Goal: Contribute content: Add original content to the website for others to see

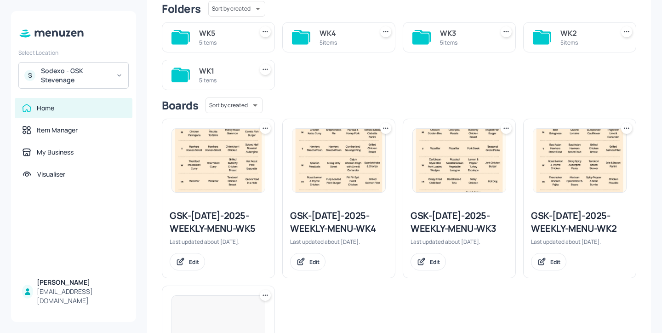
scroll to position [96, 0]
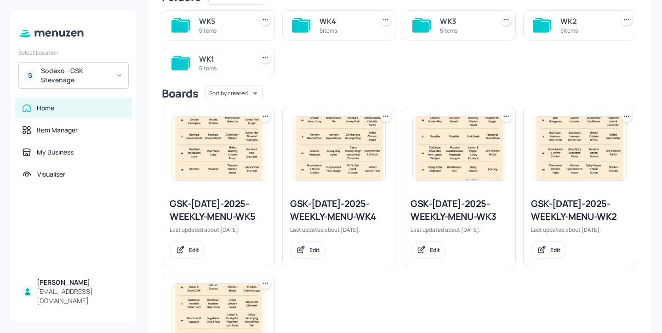
click at [471, 27] on div "5 items" at bounding box center [465, 31] width 50 height 8
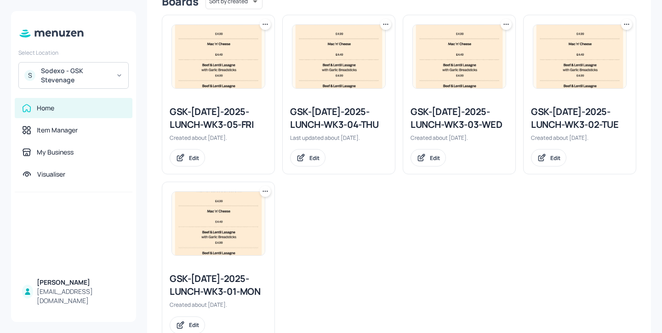
scroll to position [277, 0]
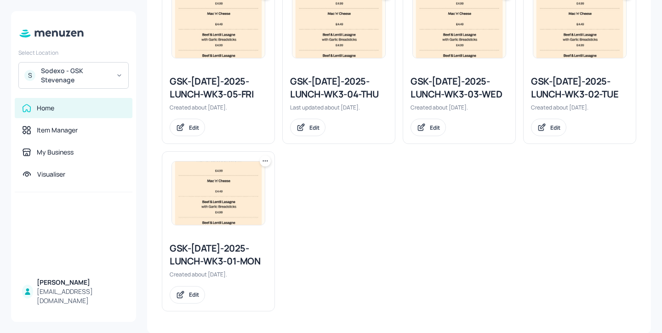
click at [208, 250] on div "GSK-[DATE]-2025-LUNCH-WK3-01-MON" at bounding box center [218, 255] width 97 height 26
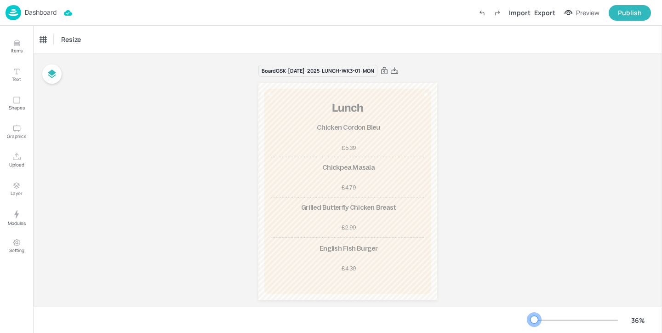
drag, startPoint x: 544, startPoint y: 318, endPoint x: 534, endPoint y: 318, distance: 9.7
click at [534, 318] on div at bounding box center [533, 319] width 7 height 7
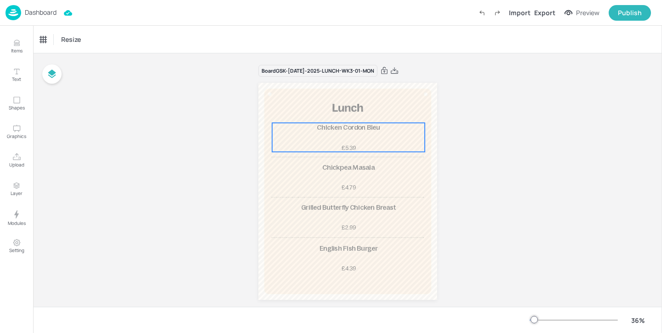
click at [342, 139] on div "Chicken Cordon Bleu £5.39" at bounding box center [348, 137] width 153 height 29
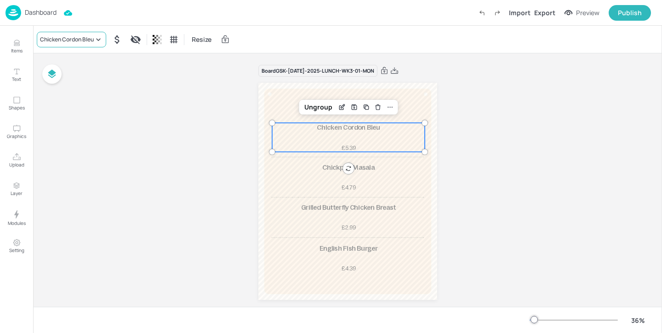
click at [91, 39] on div "Chicken Cordon Bleu" at bounding box center [67, 39] width 54 height 8
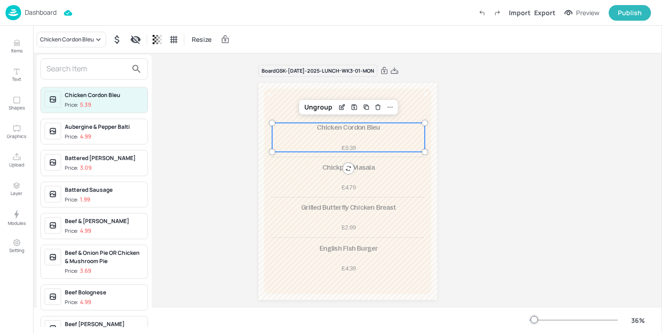
click at [85, 72] on input "text" at bounding box center [86, 69] width 81 height 15
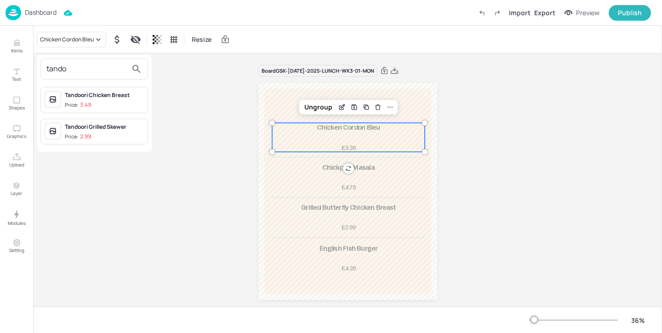
type input "tando"
click at [185, 114] on div at bounding box center [331, 166] width 662 height 333
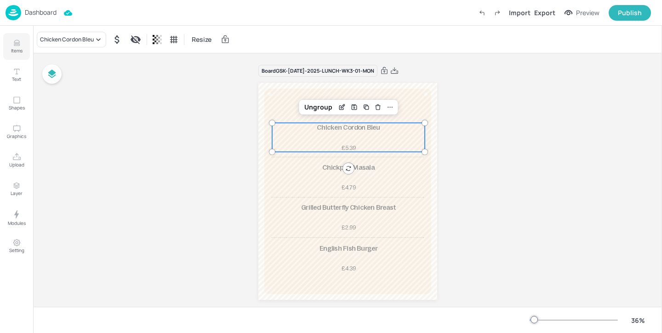
click at [12, 44] on icon "Items" at bounding box center [16, 43] width 9 height 9
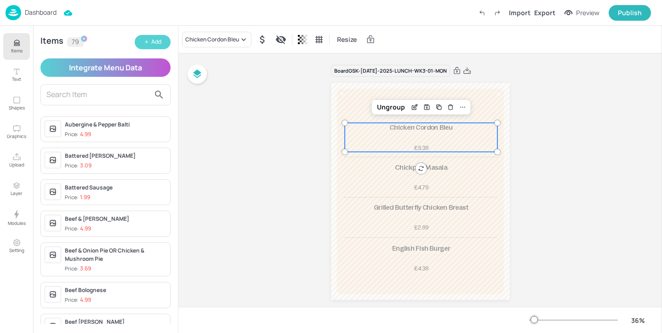
click at [160, 37] on button "Add" at bounding box center [153, 42] width 36 height 14
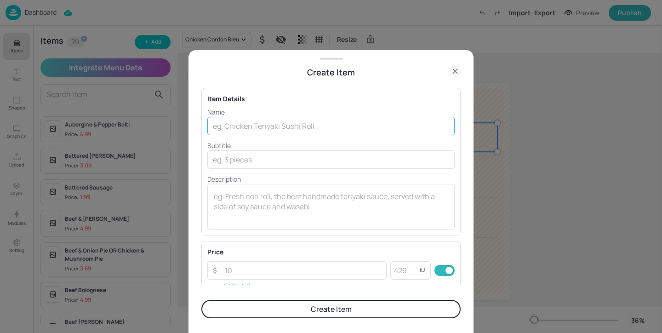
click at [239, 130] on input "text" at bounding box center [330, 126] width 247 height 18
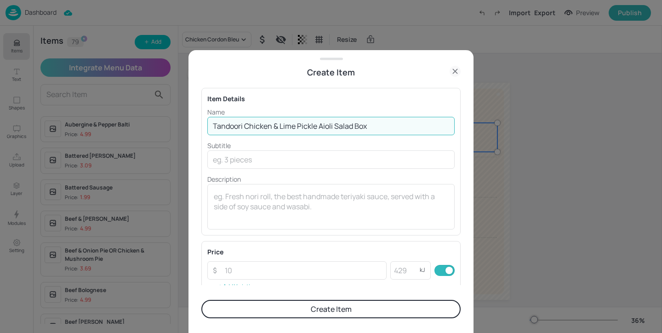
drag, startPoint x: 379, startPoint y: 124, endPoint x: 273, endPoint y: 123, distance: 105.3
click at [273, 123] on input "Tandoori Chicken & Lime Pickle Aioli Salad Box" at bounding box center [330, 126] width 247 height 18
type input "Tandoori Crusted Cod"
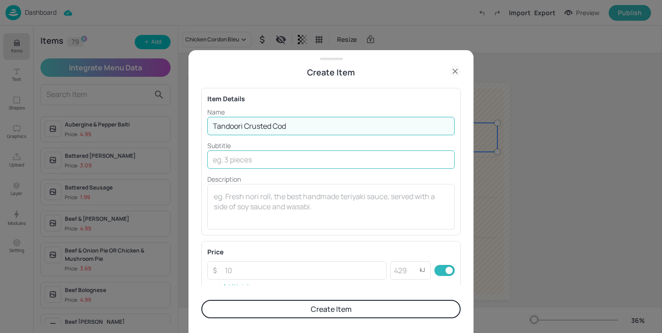
click at [248, 157] on input "text" at bounding box center [330, 159] width 247 height 18
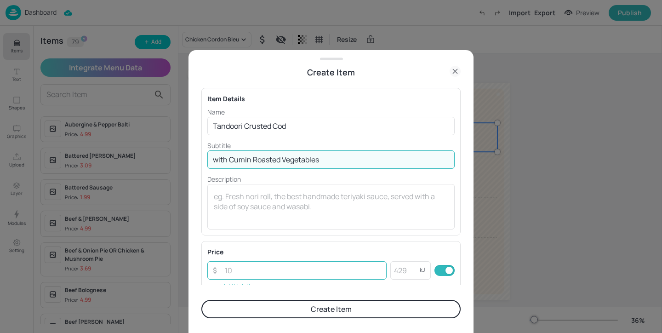
type input "with Cumin Roasted Vegetables"
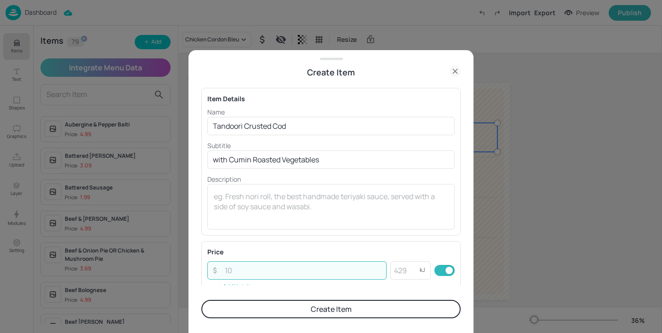
click at [304, 278] on input "number" at bounding box center [302, 270] width 167 height 18
type input "5.99"
click at [412, 271] on input "number" at bounding box center [404, 270] width 29 height 18
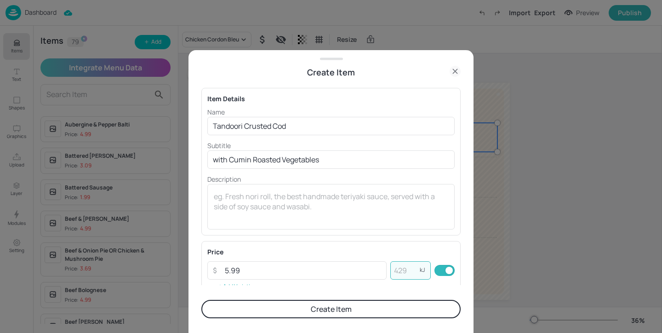
click at [336, 306] on button "Create Item" at bounding box center [330, 309] width 259 height 18
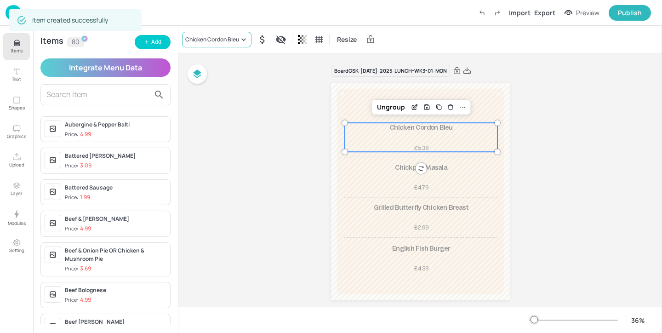
click at [209, 33] on div "Chicken Cordon Bleu" at bounding box center [216, 40] width 69 height 16
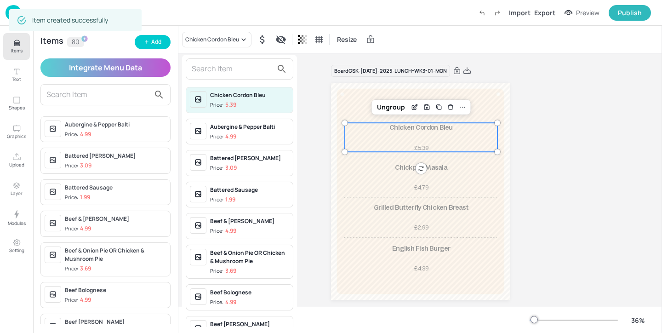
click at [211, 72] on input "text" at bounding box center [232, 69] width 81 height 15
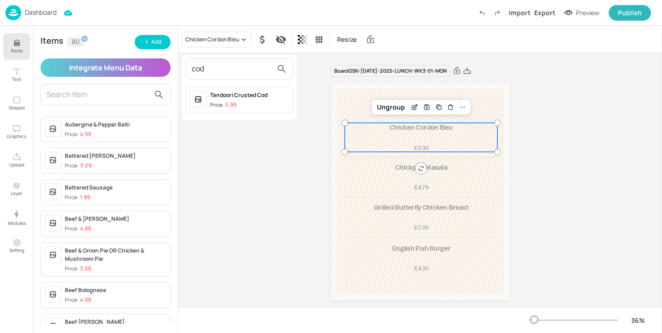
type input "cod"
click at [248, 97] on div "Tandoori Crusted Cod" at bounding box center [249, 95] width 79 height 8
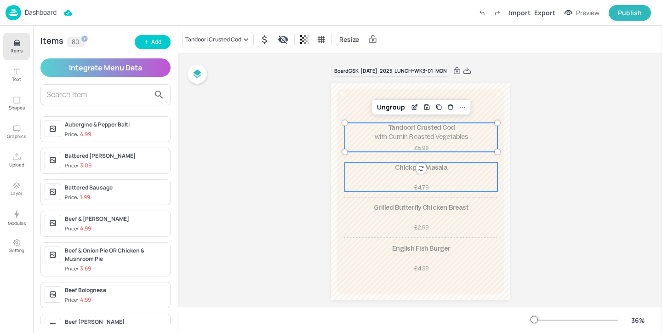
click at [442, 182] on div "Chickpea Masala £4.79" at bounding box center [421, 177] width 153 height 29
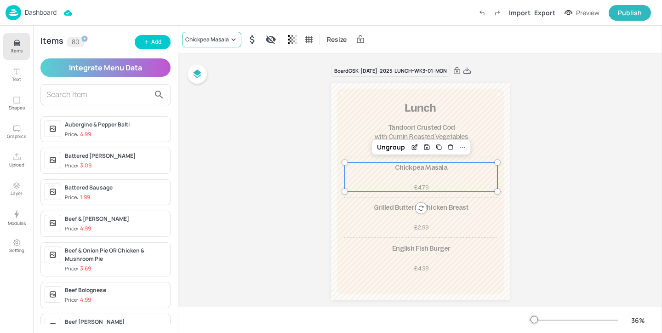
click at [224, 38] on div "Chickpea Masala" at bounding box center [207, 39] width 44 height 8
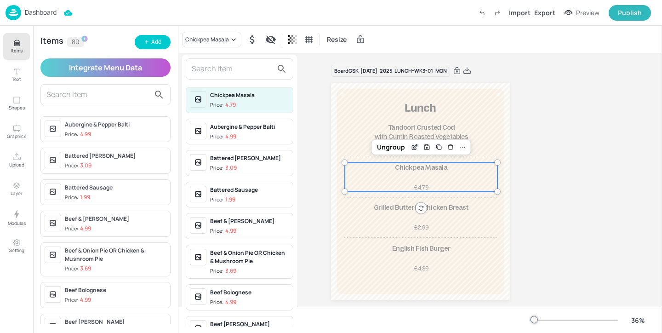
click at [215, 66] on input "text" at bounding box center [232, 69] width 81 height 15
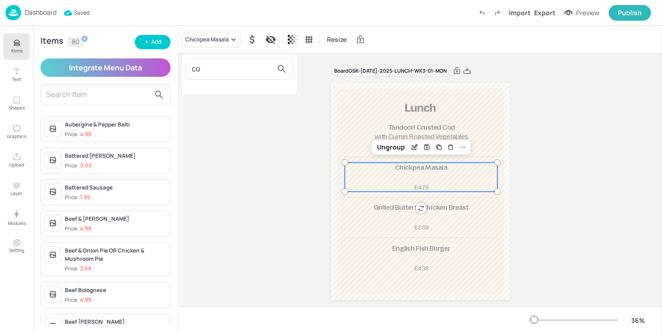
type input "c"
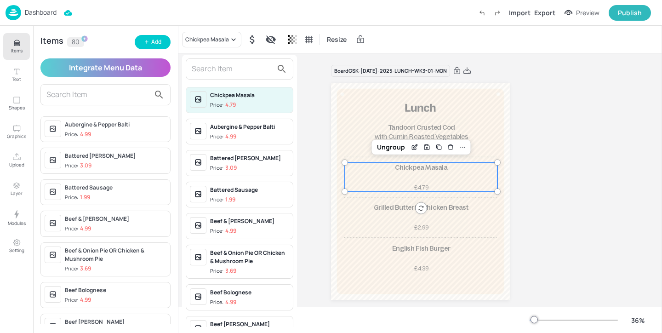
click at [152, 39] on div at bounding box center [331, 166] width 662 height 333
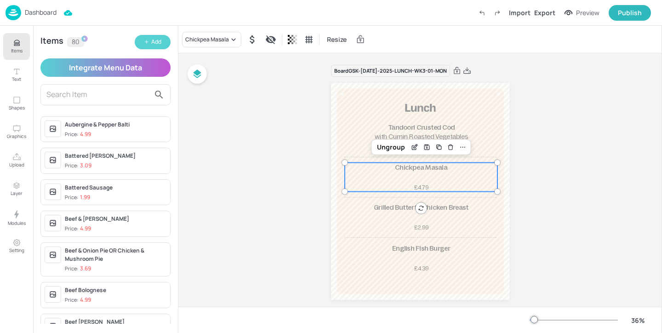
click at [154, 43] on div "Add" at bounding box center [156, 42] width 10 height 9
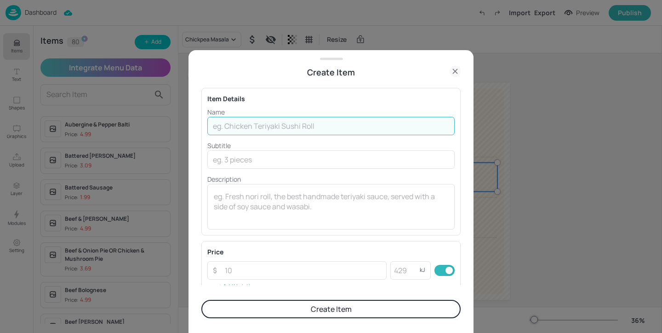
click at [276, 127] on input "text" at bounding box center [330, 126] width 247 height 18
drag, startPoint x: 392, startPoint y: 125, endPoint x: 254, endPoint y: 122, distance: 137.9
click at [254, 122] on input "Coq au Vin, Sage Mashed Potato & Charred Broccoli" at bounding box center [330, 126] width 247 height 18
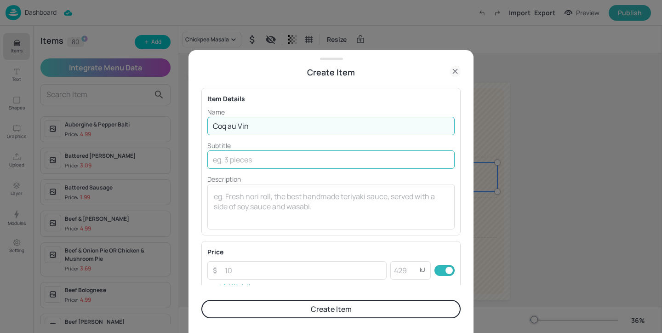
type input "Coq au Vin"
click at [230, 158] on input "text" at bounding box center [330, 159] width 247 height 18
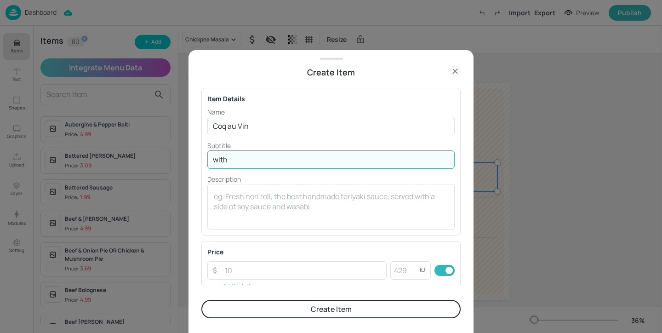
paste input "Sage Mashed Potato & Charred Broccoli"
type input "with Sage Mashed Potato & Charred Broccoli"
click at [268, 267] on input "number" at bounding box center [302, 270] width 167 height 18
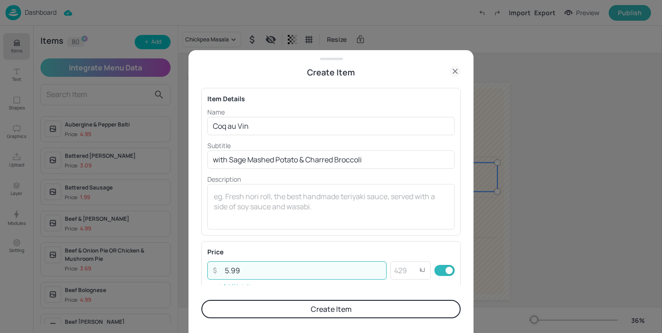
type input "5.99"
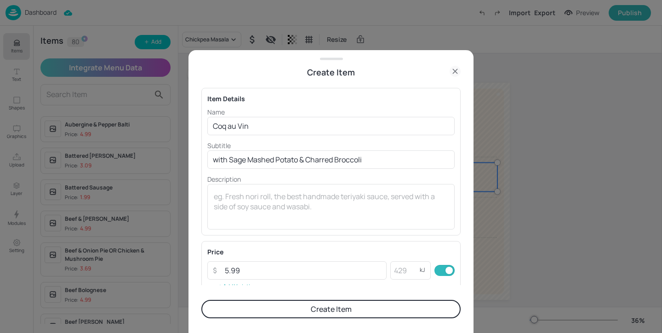
click at [270, 303] on button "Create Item" at bounding box center [330, 309] width 259 height 18
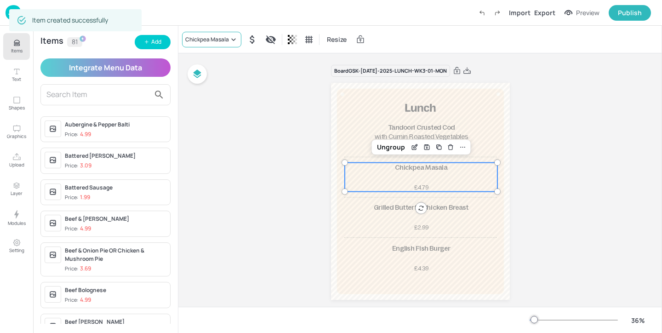
click at [224, 41] on div "Chickpea Masala" at bounding box center [207, 39] width 44 height 8
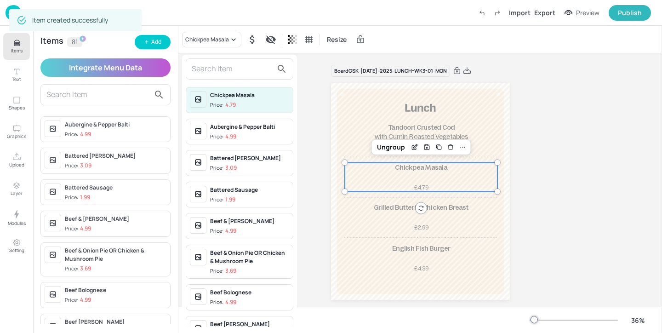
click at [214, 70] on input "text" at bounding box center [232, 69] width 81 height 15
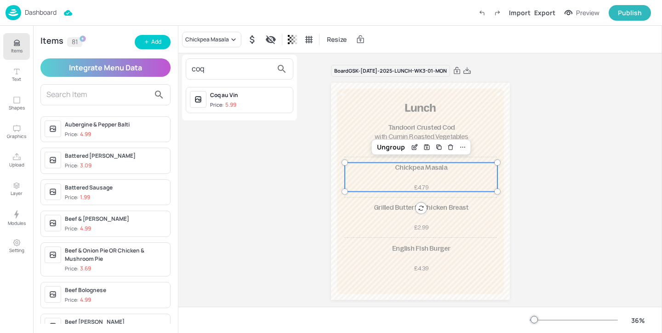
type input "coq"
click at [245, 104] on span "Price: 5.99" at bounding box center [249, 105] width 79 height 8
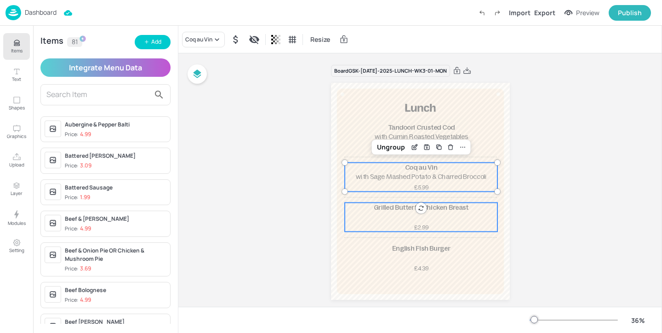
click at [366, 220] on div "Grilled Butterfly Chicken Breast £2.99" at bounding box center [421, 217] width 153 height 29
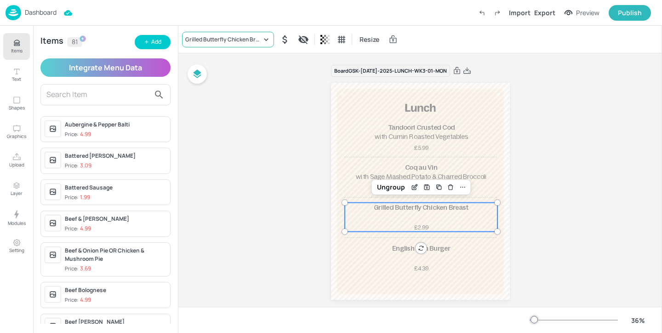
click at [234, 38] on div "Grilled Butterfly Chicken Breast" at bounding box center [223, 39] width 76 height 8
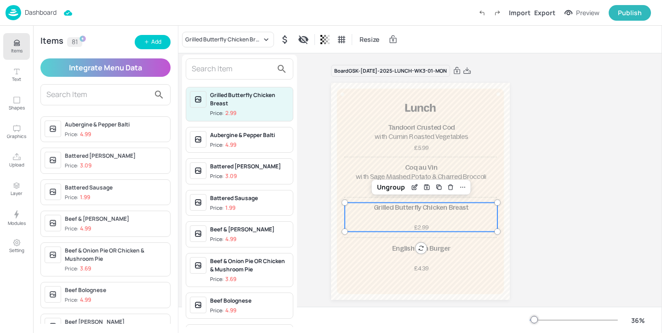
click at [229, 68] on input "text" at bounding box center [232, 69] width 81 height 15
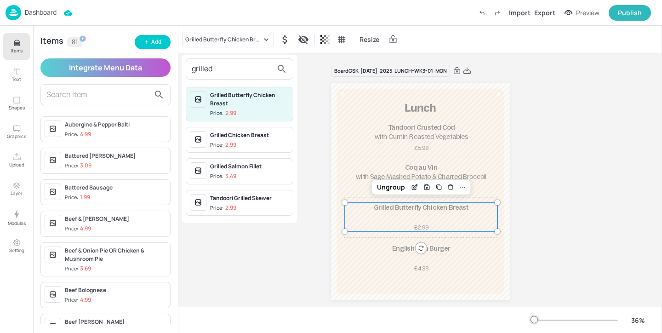
type input "grilled"
click at [238, 42] on div at bounding box center [331, 166] width 662 height 333
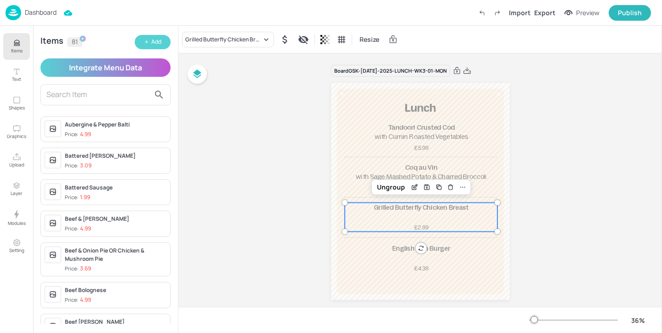
click at [147, 40] on icon "button" at bounding box center [147, 42] width 6 height 6
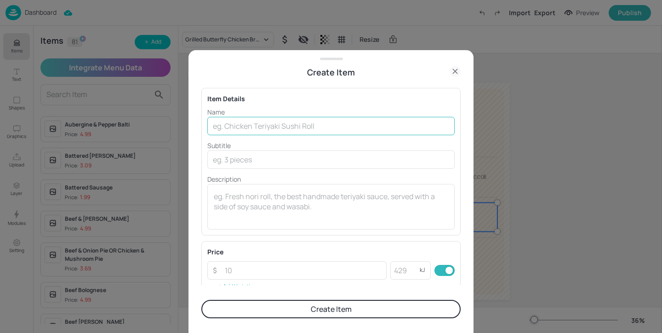
click at [305, 133] on input "text" at bounding box center [330, 126] width 247 height 18
type input "Grilled Chicken Skewer"
click at [275, 267] on input "number" at bounding box center [302, 270] width 167 height 18
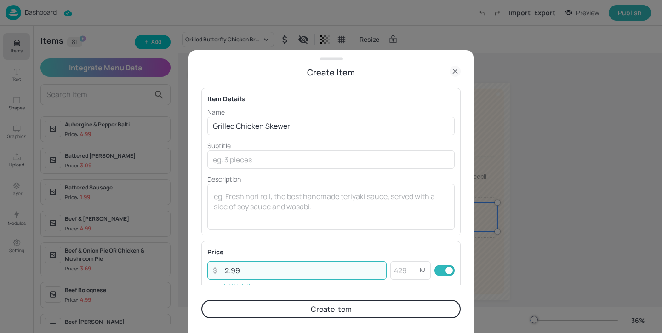
type input "2.99"
click at [307, 306] on button "Create Item" at bounding box center [330, 309] width 259 height 18
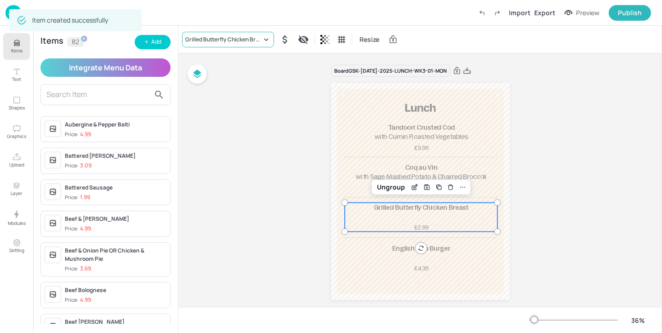
click at [236, 34] on div "Grilled Butterfly Chicken Breast" at bounding box center [228, 40] width 92 height 16
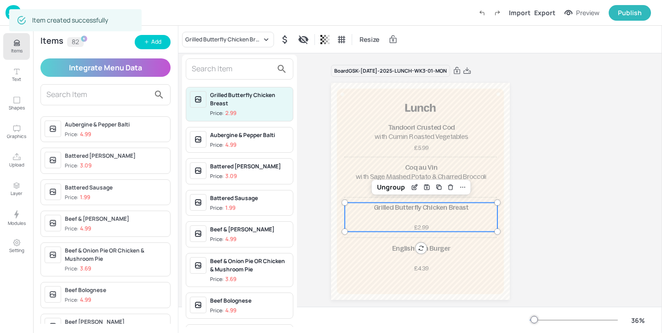
click at [228, 72] on input "text" at bounding box center [232, 69] width 81 height 15
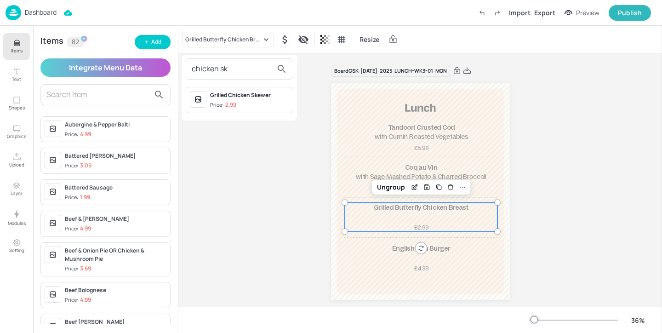
type input "chicken sk"
click at [251, 92] on div "Grilled Chicken Skewer" at bounding box center [249, 95] width 79 height 8
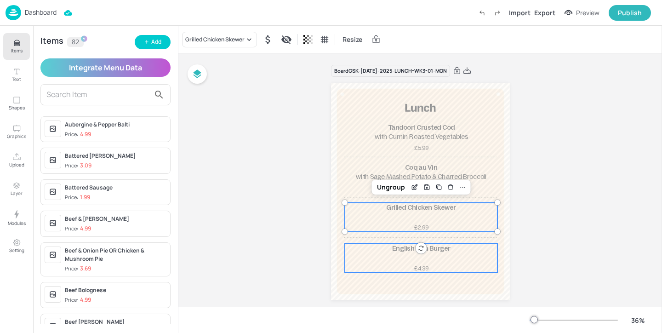
click at [384, 258] on div "English Fish Burger £4.39" at bounding box center [421, 258] width 153 height 29
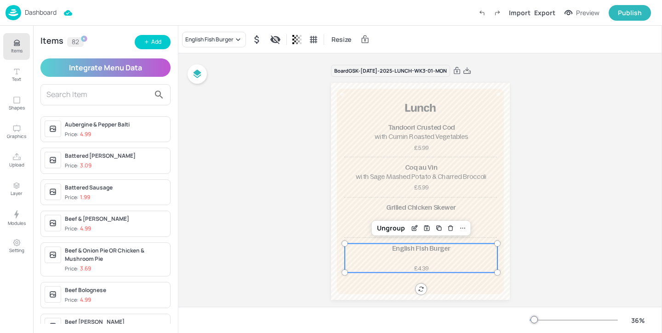
click at [232, 49] on div "English Fish Burger Resize" at bounding box center [420, 39] width 484 height 27
click at [232, 45] on div "English Fish Burger" at bounding box center [214, 40] width 64 height 16
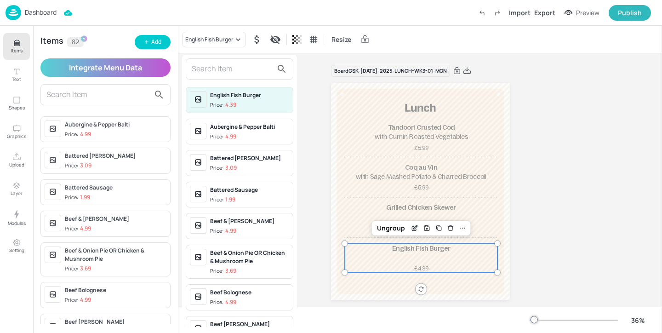
click at [227, 80] on div "English Fish Burger Price: 4.39 Aubergine & Pepper Balti Price: 4.99 Battered […" at bounding box center [239, 193] width 115 height 276
click at [227, 68] on input "text" at bounding box center [232, 69] width 81 height 15
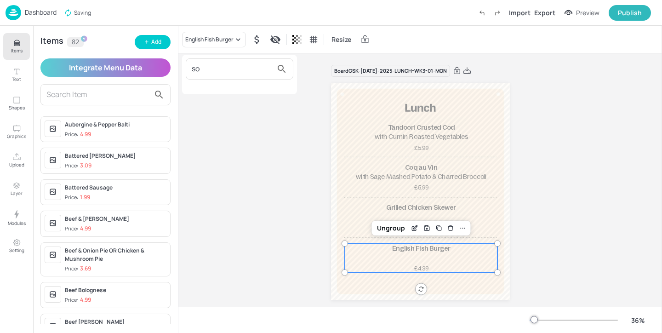
type input "s"
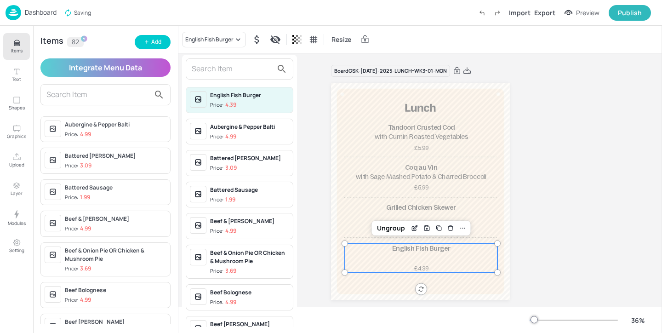
click at [157, 42] on div at bounding box center [331, 166] width 662 height 333
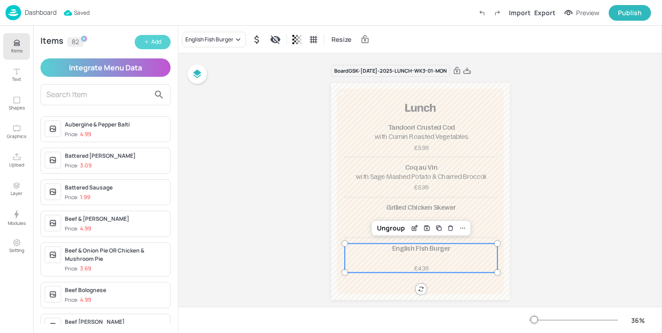
click at [155, 48] on button "Add" at bounding box center [153, 42] width 36 height 14
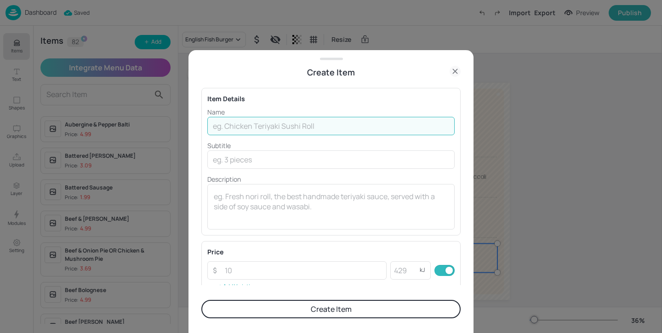
click at [249, 131] on input "text" at bounding box center [330, 126] width 247 height 18
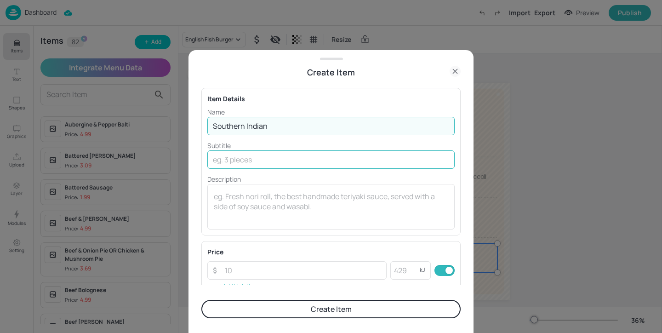
type input "Southern Indian Chickpea [PERSON_NAME]"
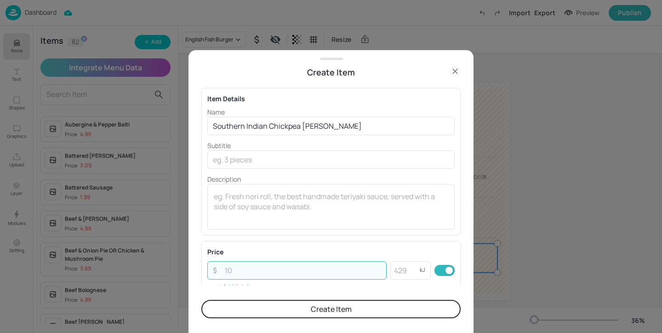
click at [273, 272] on input "number" at bounding box center [302, 270] width 167 height 18
type input "2"
